Goal: Information Seeking & Learning: Learn about a topic

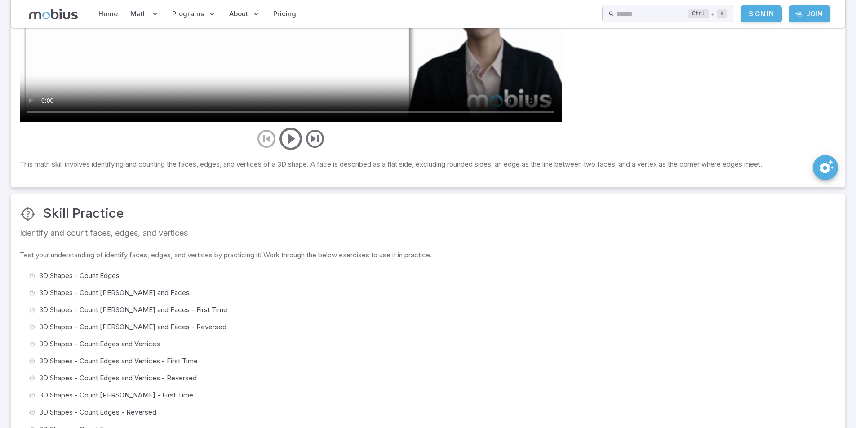
scroll to position [359, 0]
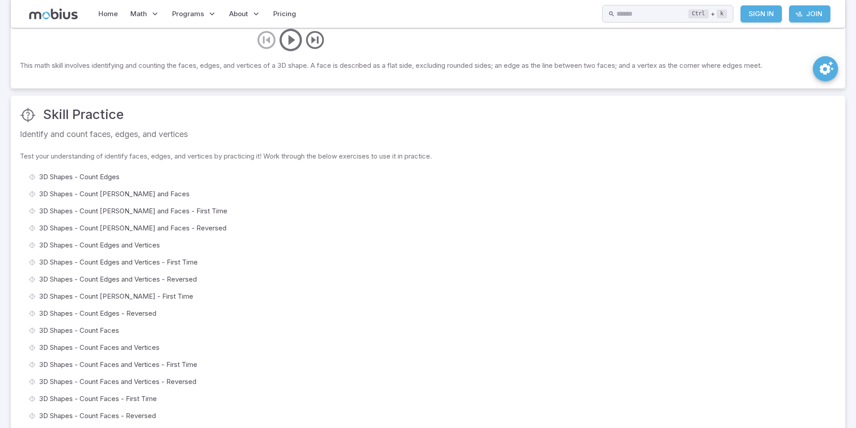
click at [68, 280] on span "3D Shapes - Count Edges and Vertices - Reversed" at bounding box center [434, 279] width 790 height 10
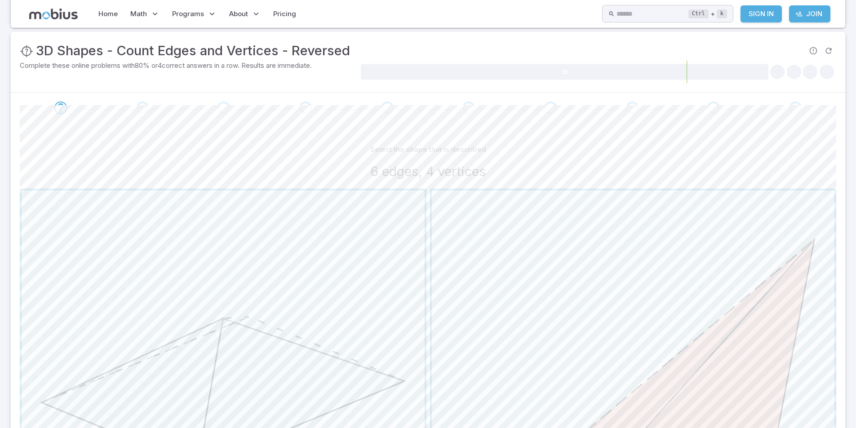
scroll to position [180, 0]
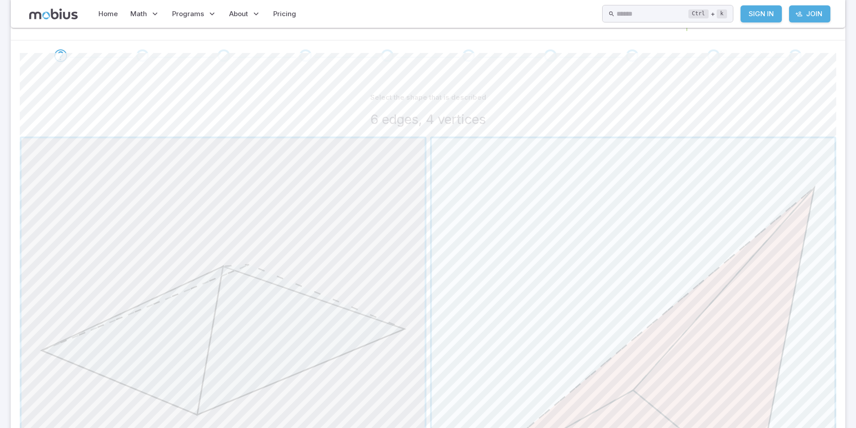
drag, startPoint x: 216, startPoint y: 282, endPoint x: 261, endPoint y: 238, distance: 62.6
click at [261, 238] on span "button" at bounding box center [223, 339] width 403 height 403
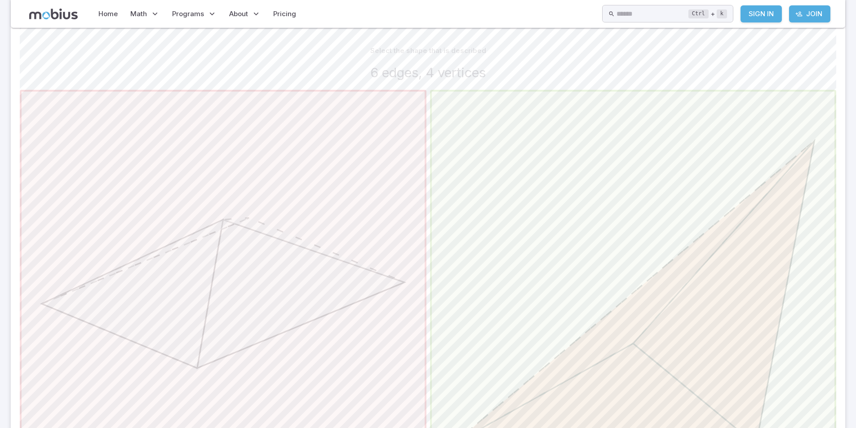
scroll to position [2, 0]
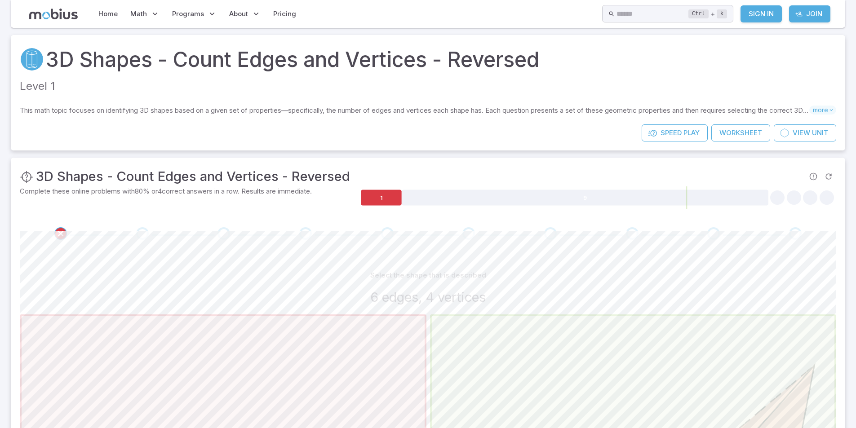
click at [238, 190] on p "Complete these online problems with 80 % or 4 correct answers in a row. Results…" at bounding box center [189, 191] width 339 height 10
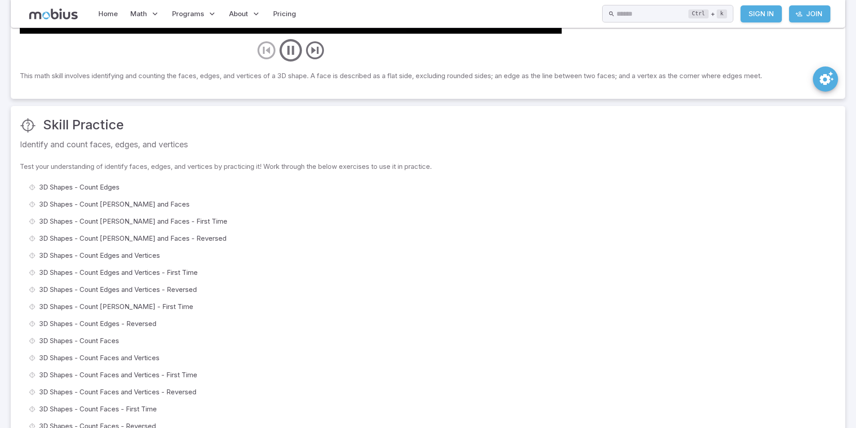
scroll to position [135, 0]
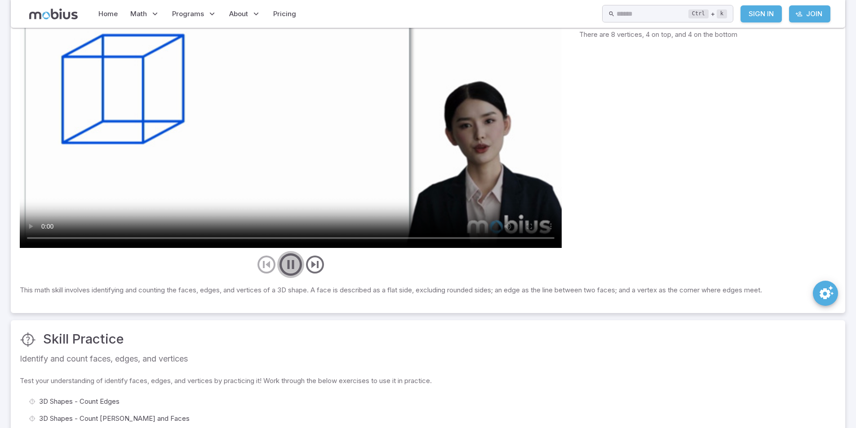
click at [283, 266] on icon "play/pause/restart" at bounding box center [290, 264] width 27 height 27
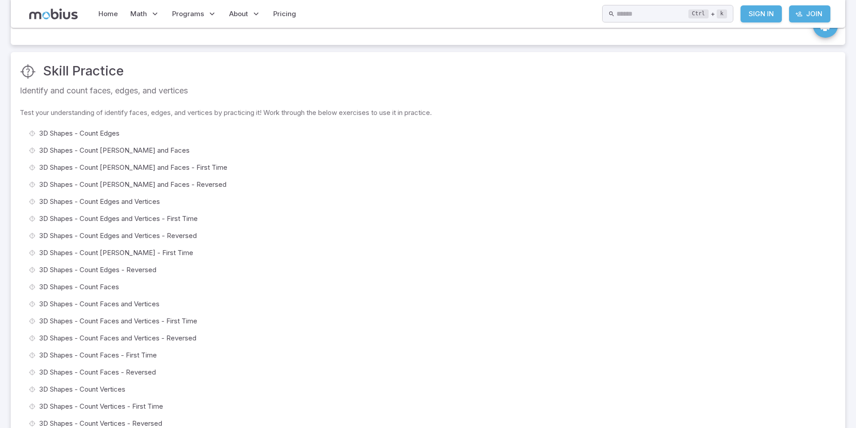
scroll to position [404, 0]
click at [79, 68] on h3 "Skill Practice" at bounding box center [83, 70] width 81 height 20
click at [95, 132] on span "3D Shapes - Count Edges" at bounding box center [434, 132] width 790 height 10
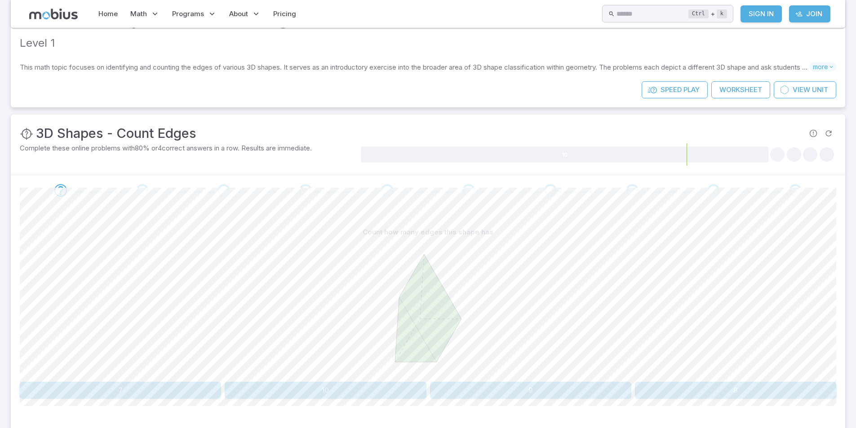
scroll to position [90, 0]
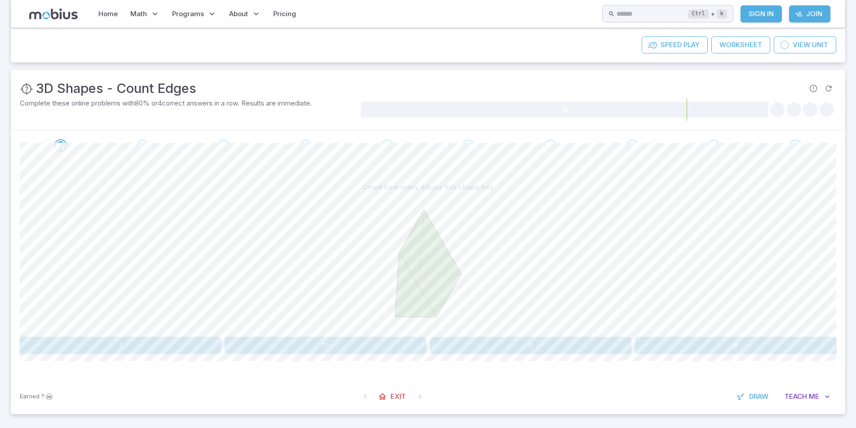
drag, startPoint x: 417, startPoint y: 249, endPoint x: 390, endPoint y: 211, distance: 46.7
click at [390, 211] on icon at bounding box center [428, 263] width 135 height 135
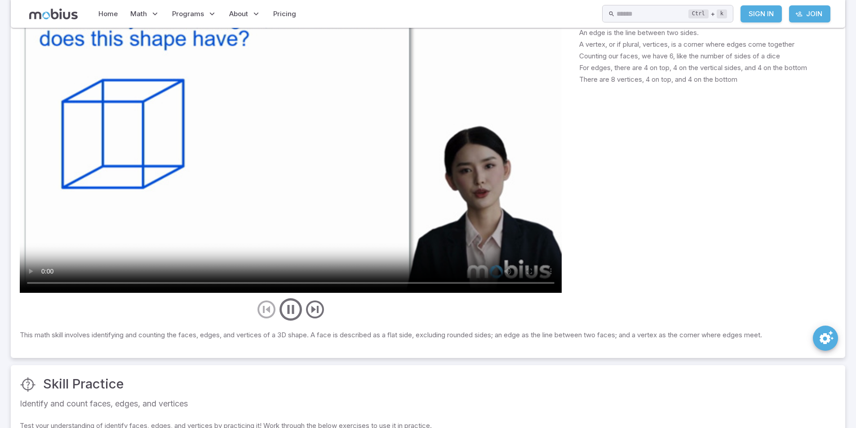
scroll to position [404, 0]
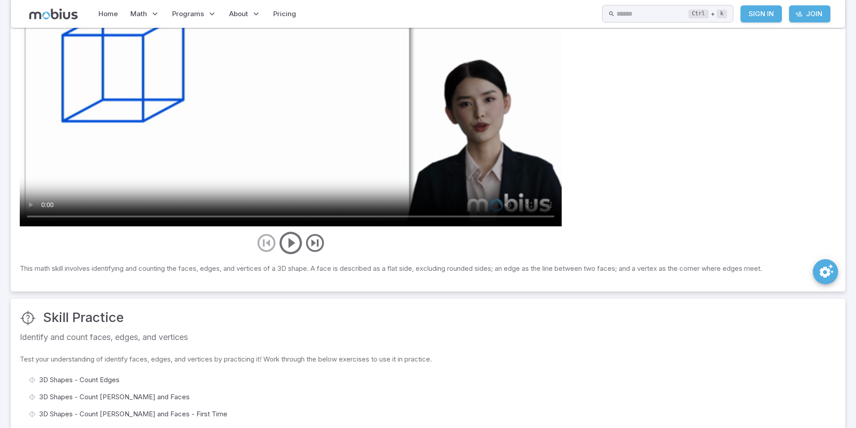
scroll to position [149, 0]
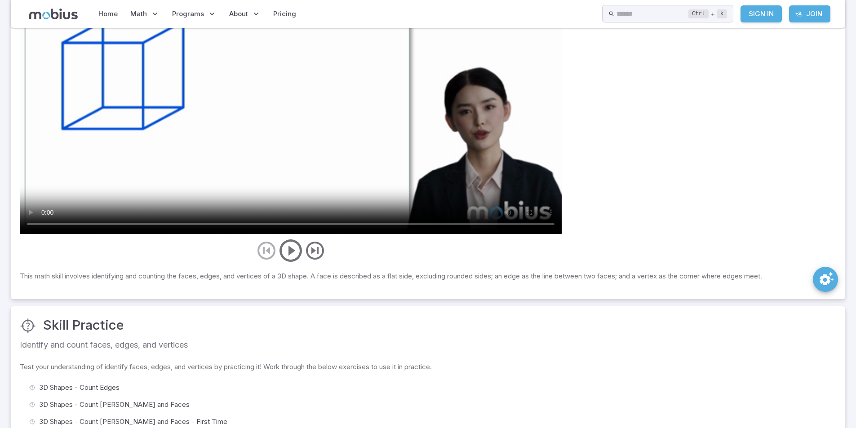
click at [59, 315] on h3 "Skill Practice" at bounding box center [83, 325] width 81 height 20
click at [78, 315] on h3 "Skill Practice" at bounding box center [83, 325] width 81 height 20
click at [113, 18] on link "Home" at bounding box center [108, 14] width 25 height 21
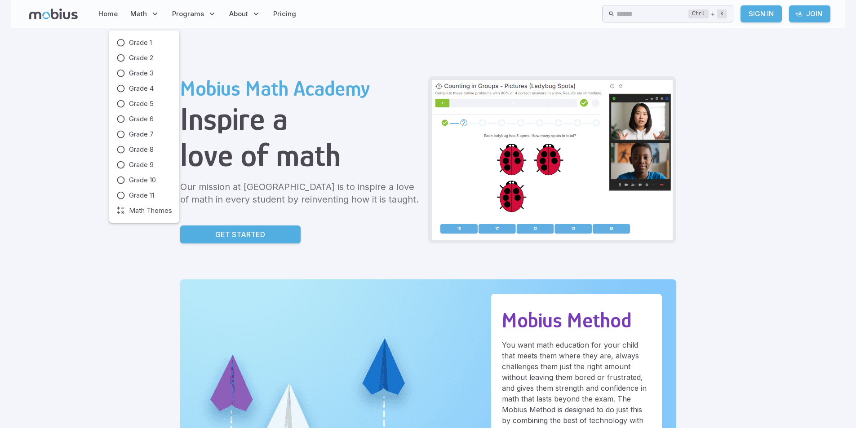
click at [150, 16] on icon at bounding box center [154, 13] width 9 height 9
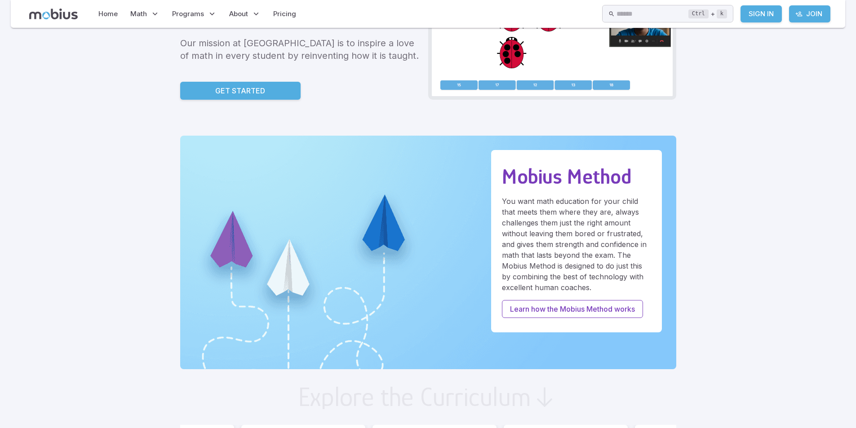
scroll to position [180, 0]
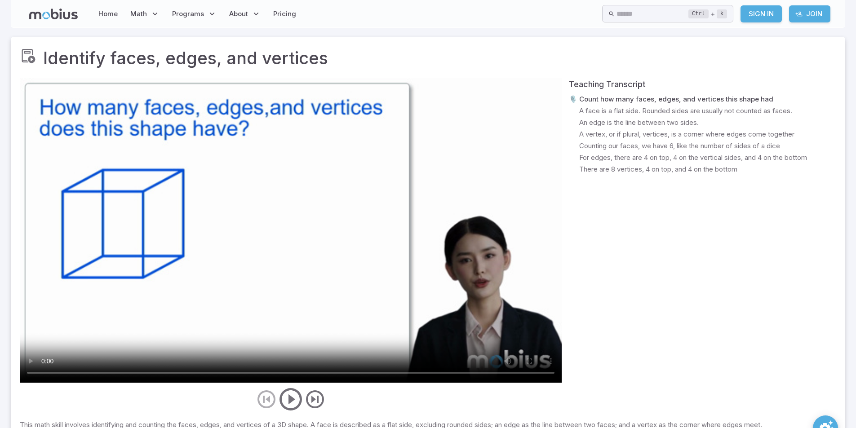
click at [442, 386] on div at bounding box center [291, 399] width 542 height 27
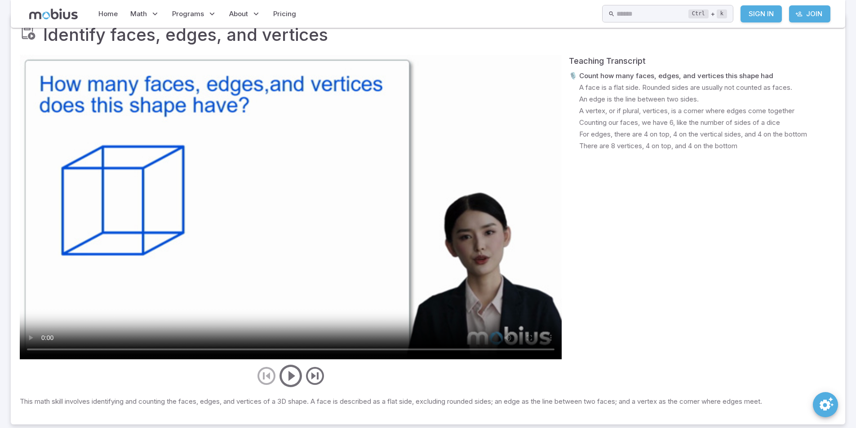
scroll to position [45, 0]
